Goal: Find specific page/section: Find specific page/section

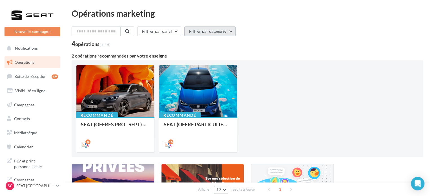
click at [224, 29] on button "Filtrer par catégorie" at bounding box center [209, 31] width 51 height 10
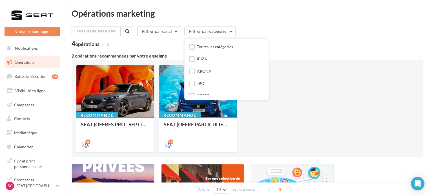
click at [310, 30] on div "Filtrer par canal Filtrer par catégorie Toutes les catégories IBIZA ARONA JPO O…" at bounding box center [248, 32] width 352 height 12
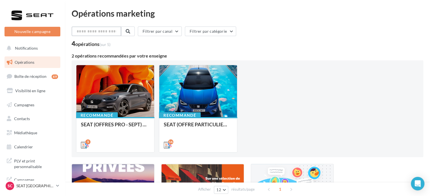
click at [116, 31] on input "text" at bounding box center [97, 31] width 50 height 10
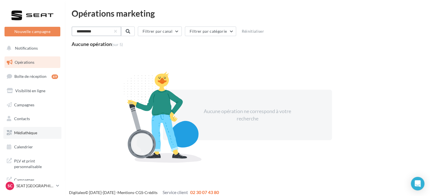
type input "**********"
click at [34, 137] on link "Médiathèque" at bounding box center [32, 133] width 58 height 12
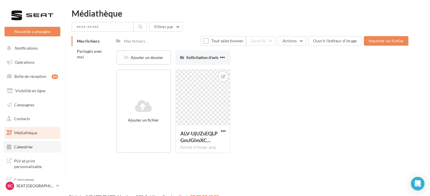
scroll to position [5, 0]
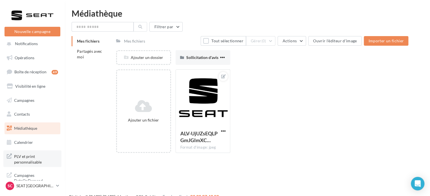
click at [30, 159] on span "PLV et print personnalisable" at bounding box center [36, 158] width 44 height 12
